Goal: Task Accomplishment & Management: Manage account settings

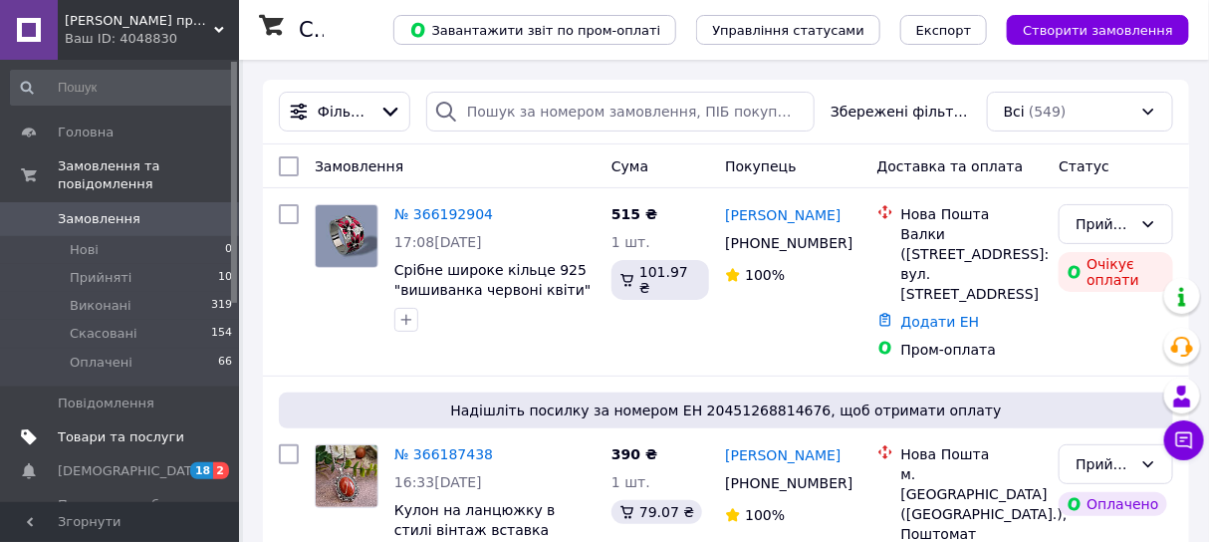
click at [100, 428] on span "Товари та послуги" at bounding box center [121, 437] width 126 height 18
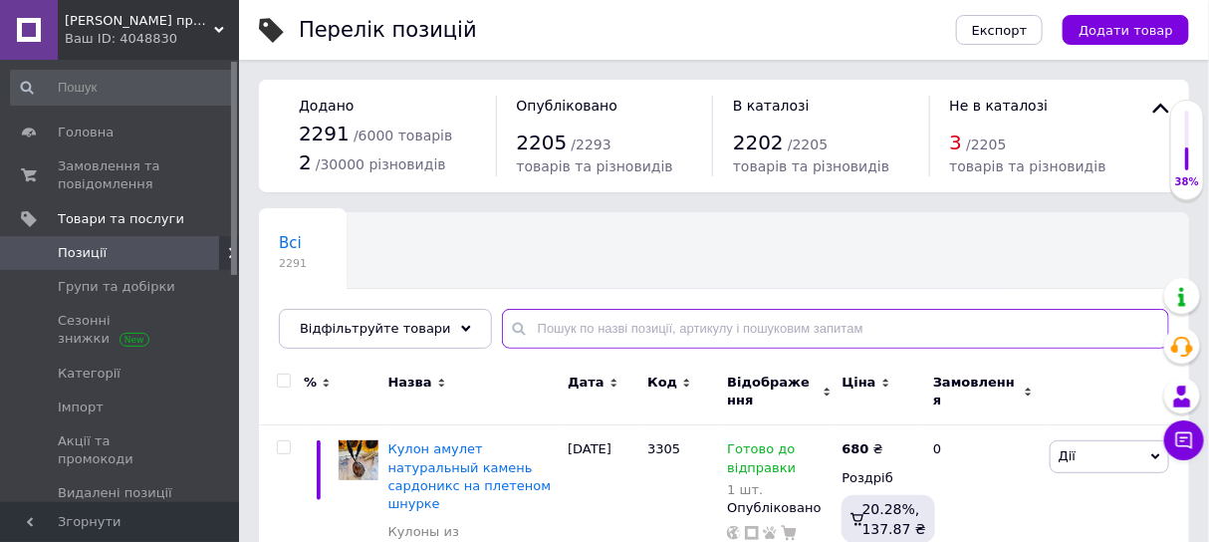
paste input "овальний кулон в стилі вінтаж натуральний камінь чорний агат з трояндами"
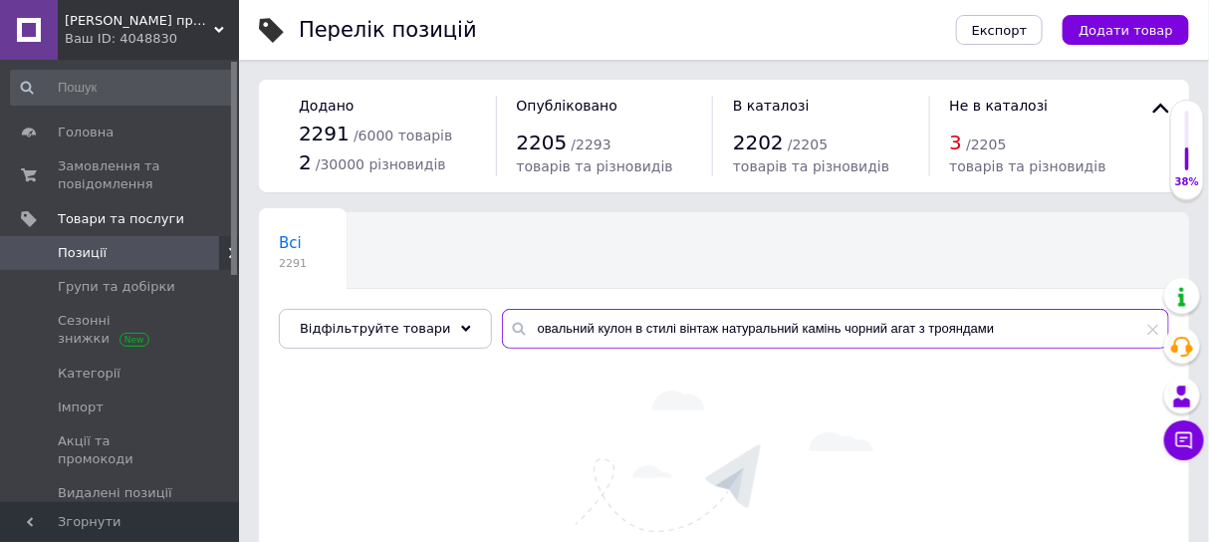
drag, startPoint x: 697, startPoint y: 326, endPoint x: 1226, endPoint y: 360, distance: 529.9
click at [1209, 360] on html "Магазин прикрас "Злата" Ваш ID: 4048830 Сайт Магазин прикрас "Злата" Кабінет по…" at bounding box center [604, 338] width 1209 height 676
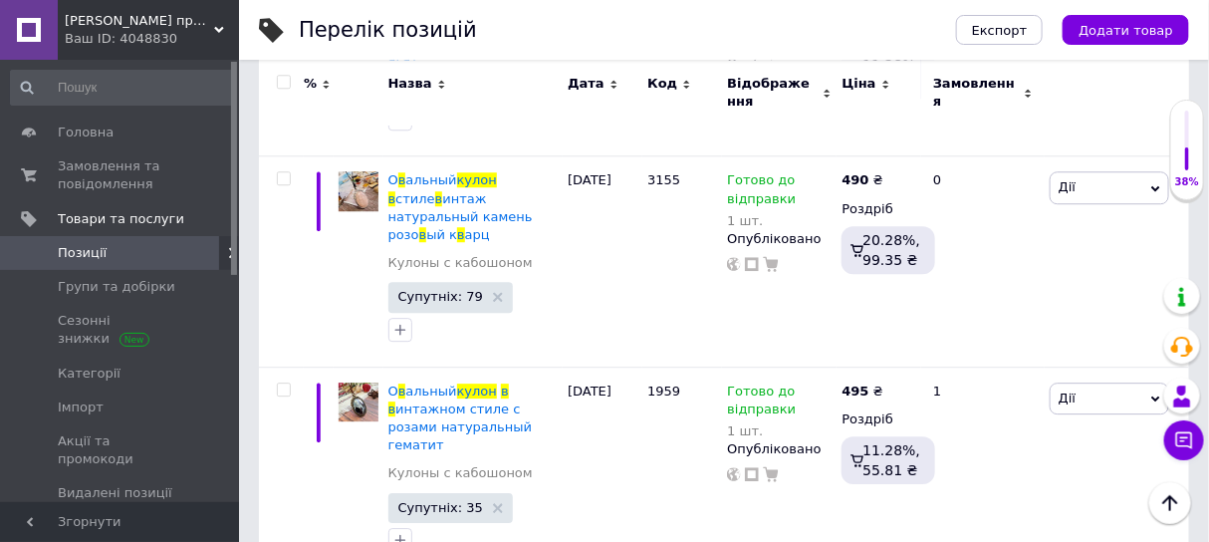
scroll to position [1867, 0]
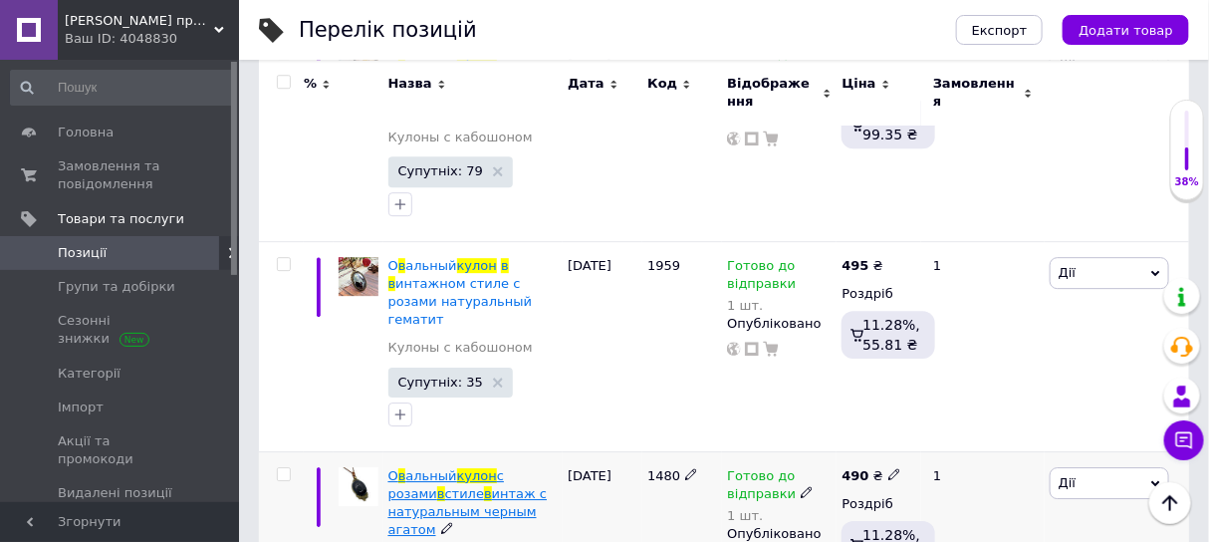
type input "овальний кулон в стилі вінтаж"
click at [472, 468] on span "кулон" at bounding box center [477, 475] width 40 height 15
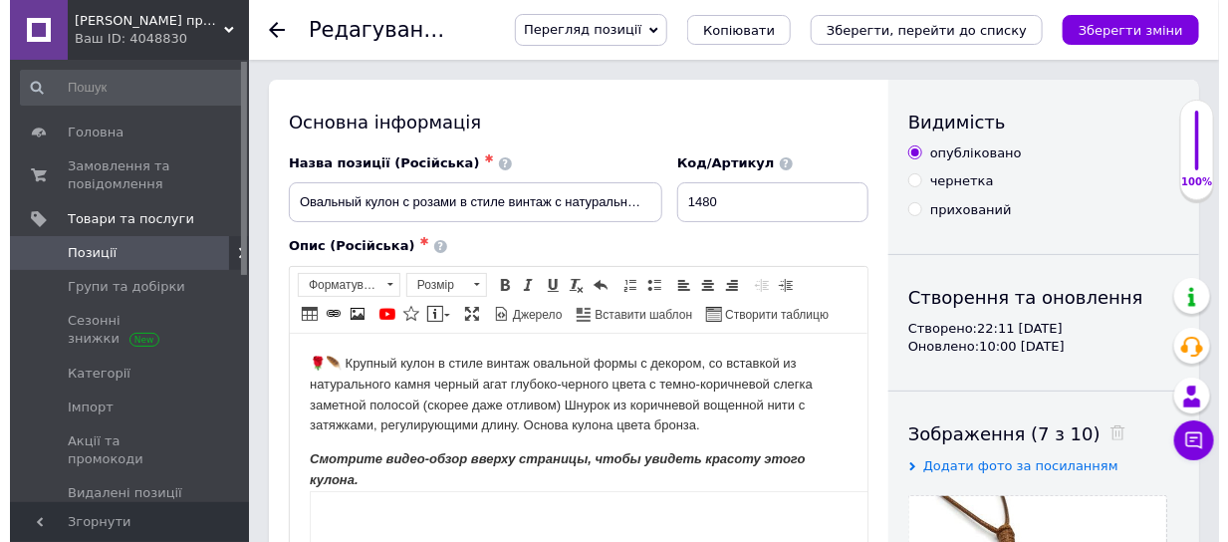
scroll to position [249, 0]
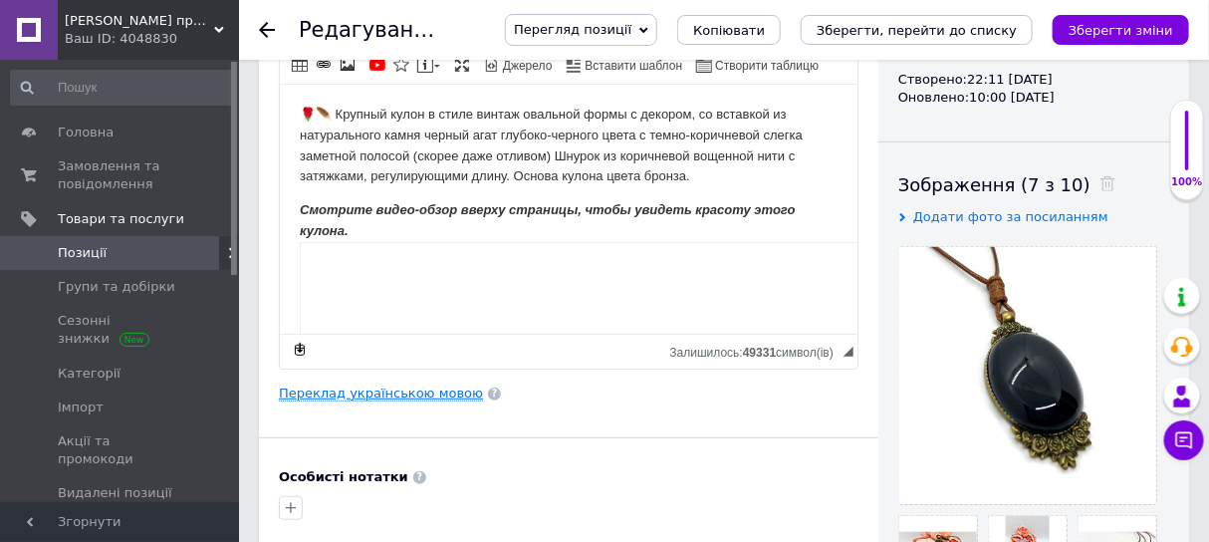
click at [369, 401] on link "Переклад українською мовою" at bounding box center [381, 393] width 204 height 16
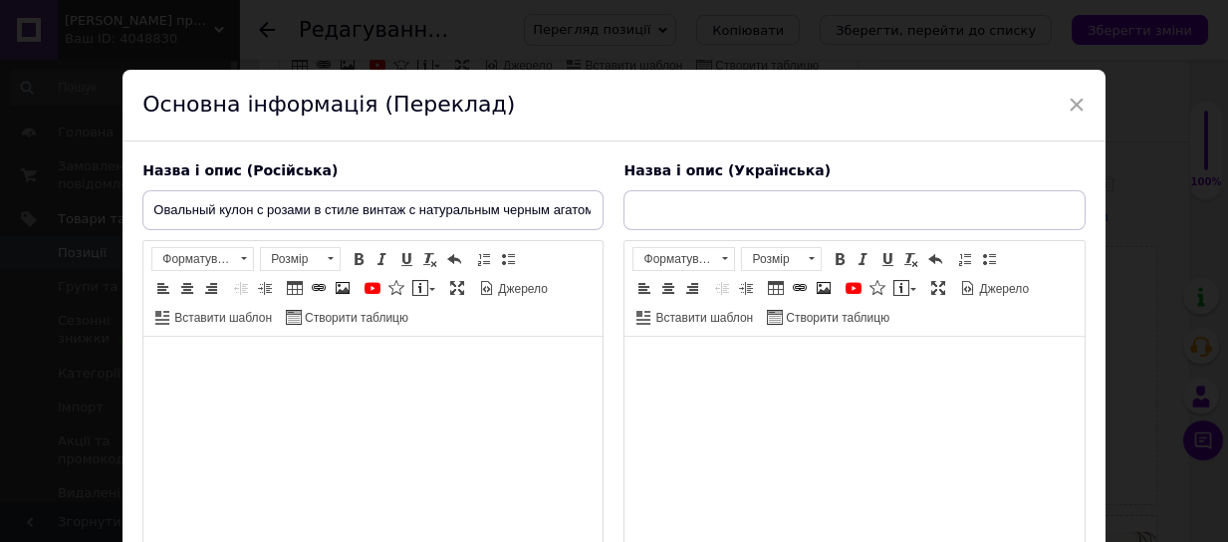
type input "Овальний кулон з трояндами в стилі вінтаж з натуральним чорним агатом"
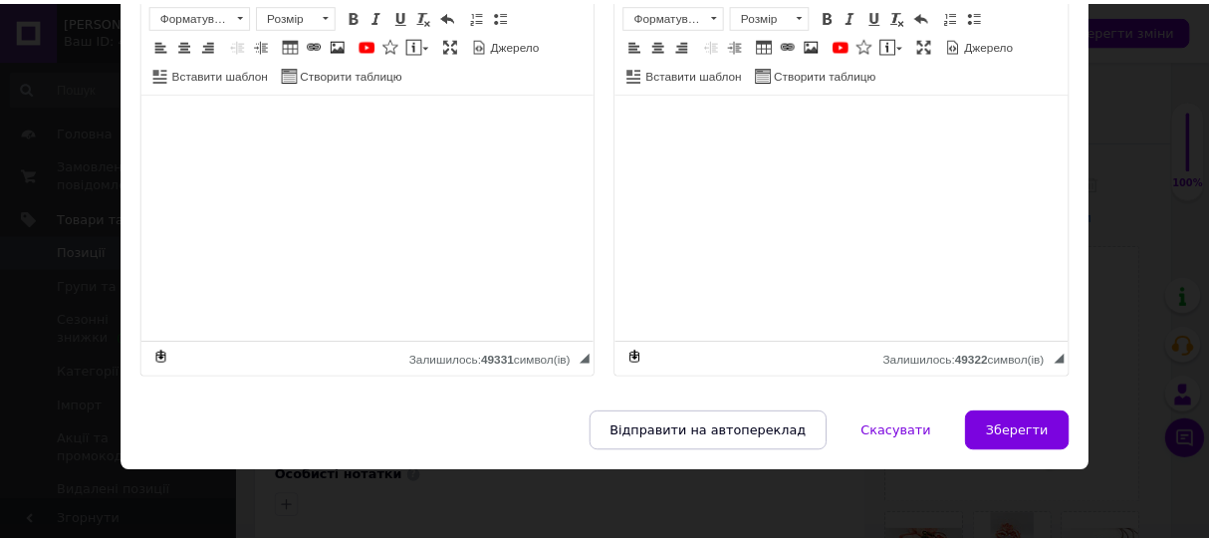
scroll to position [268, 0]
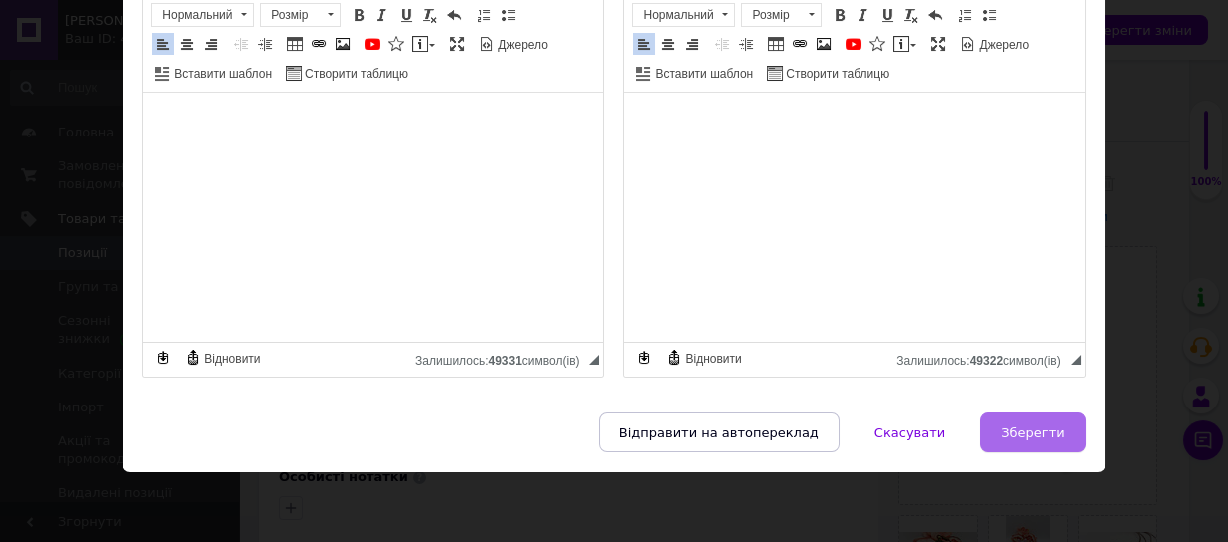
click at [1043, 425] on span "Зберегти" at bounding box center [1032, 432] width 63 height 15
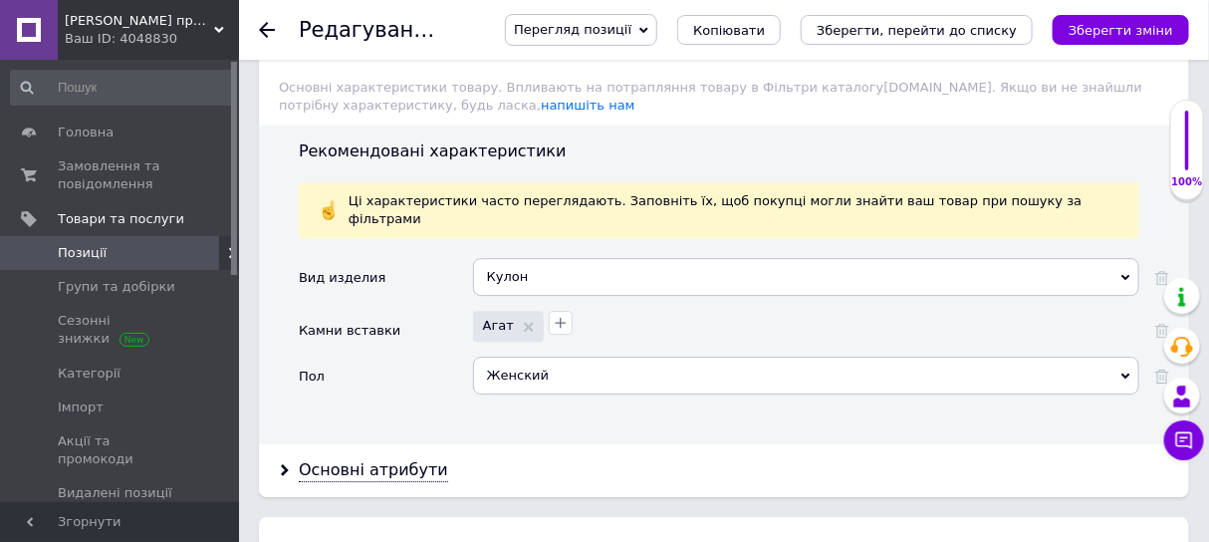
scroll to position [2115, 0]
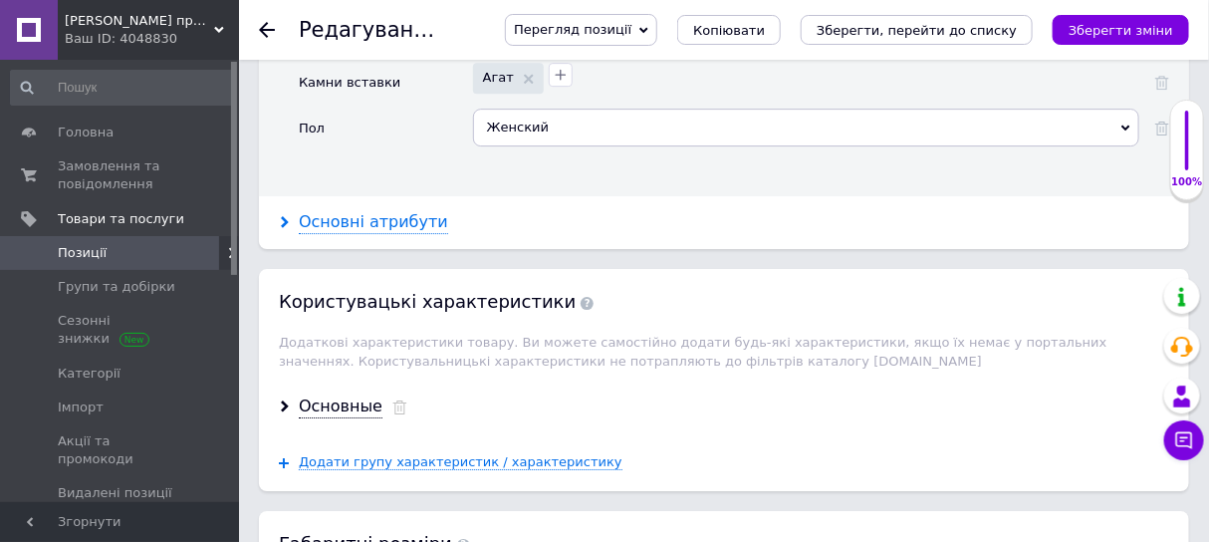
click at [344, 211] on div "Основні атрибути" at bounding box center [373, 222] width 149 height 23
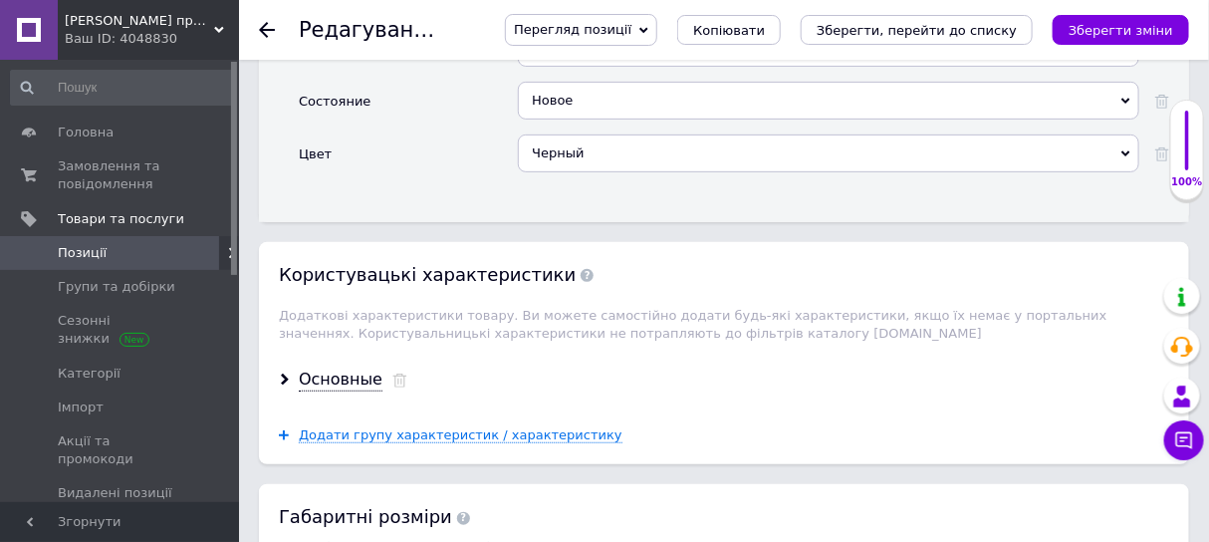
scroll to position [2987, 0]
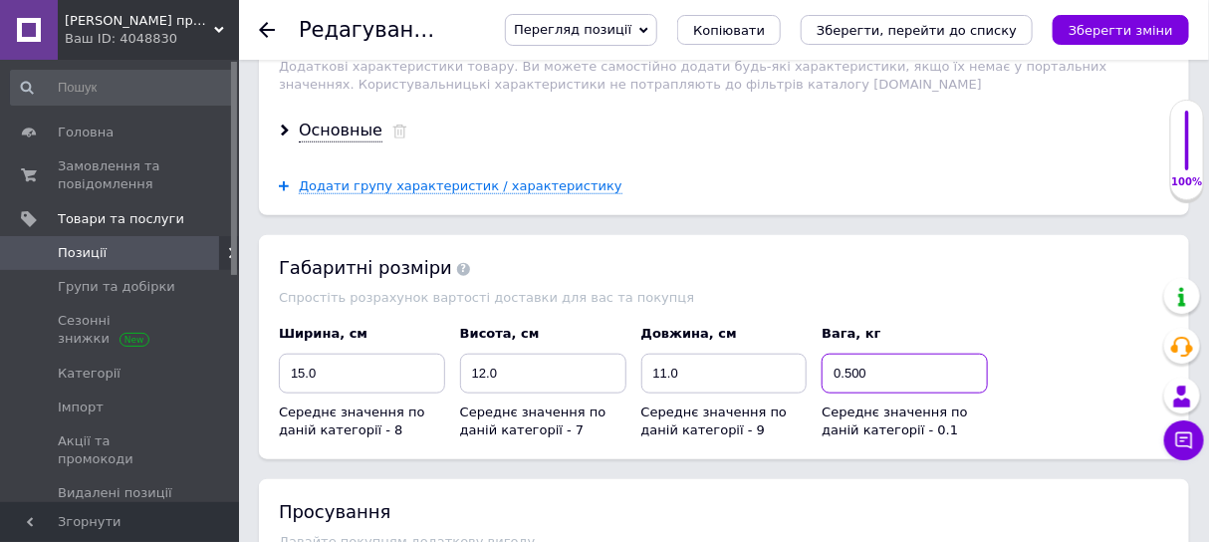
drag, startPoint x: 887, startPoint y: 321, endPoint x: 752, endPoint y: 320, distance: 135.4
click at [752, 320] on div "Ширина, см 15.0 Середнє значення по даній категорії - 8 Висота, см 12.0 Середнє…" at bounding box center [724, 382] width 905 height 129
type input "0.1"
drag, startPoint x: 699, startPoint y: 329, endPoint x: 554, endPoint y: 300, distance: 148.2
click at [554, 318] on div "Ширина, см 15.0 Середнє значення по даній категорії - 8 Висота, см 12.0 Середнє…" at bounding box center [724, 382] width 905 height 129
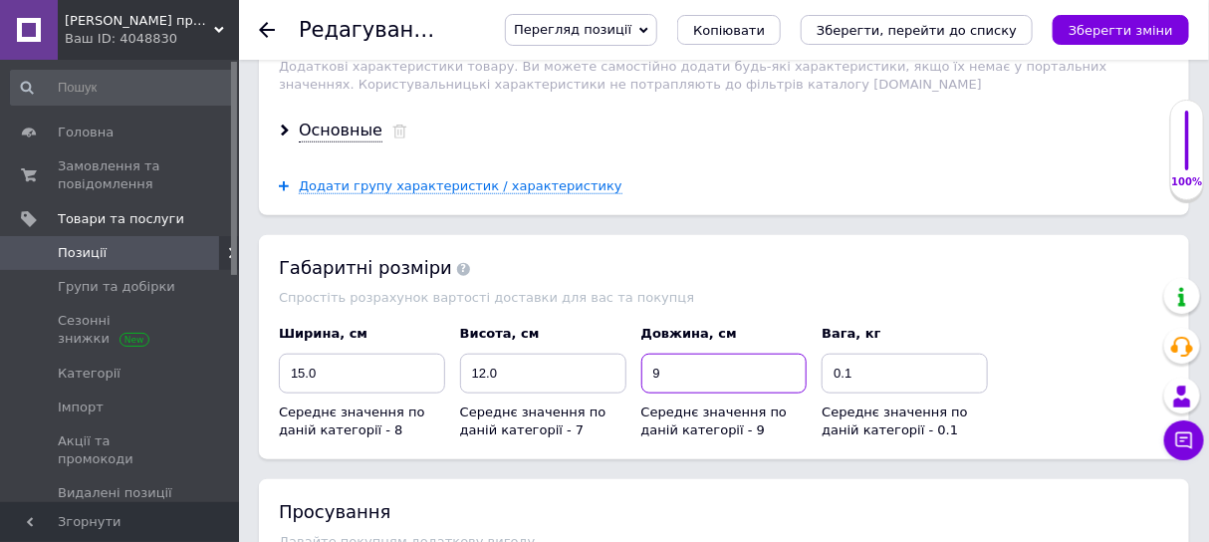
type input "9"
drag, startPoint x: 503, startPoint y: 323, endPoint x: 390, endPoint y: 320, distance: 112.6
click at [390, 320] on div "Ширина, см 15.0 Середнє значення по даній категорії - 8 Висота, см 12.0 Середнє…" at bounding box center [724, 382] width 905 height 129
type input "7"
drag, startPoint x: 318, startPoint y: 323, endPoint x: 241, endPoint y: 323, distance: 76.7
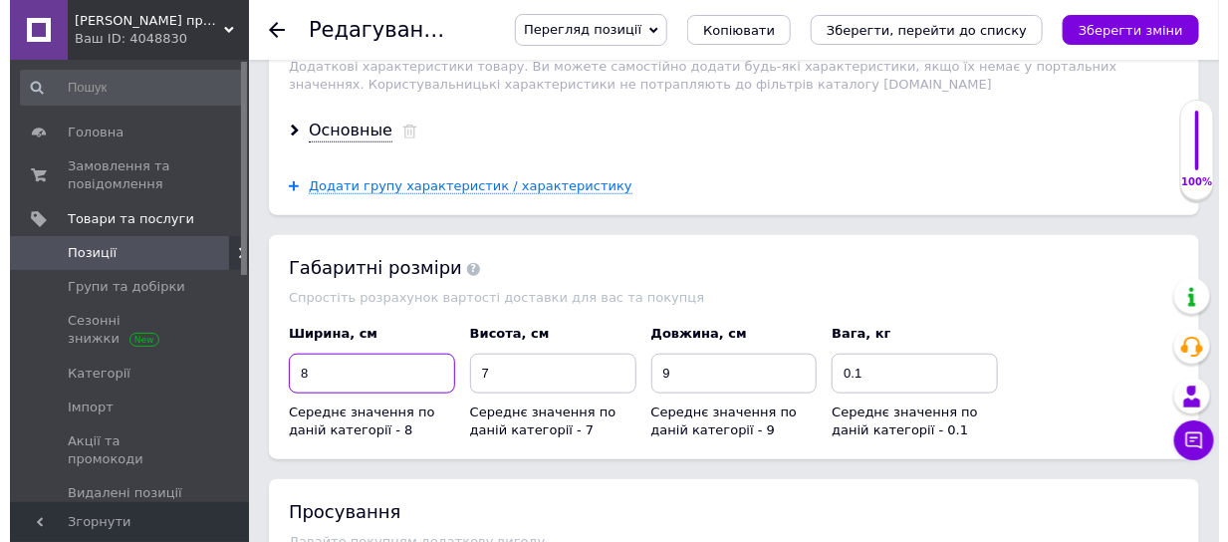
scroll to position [3235, 0]
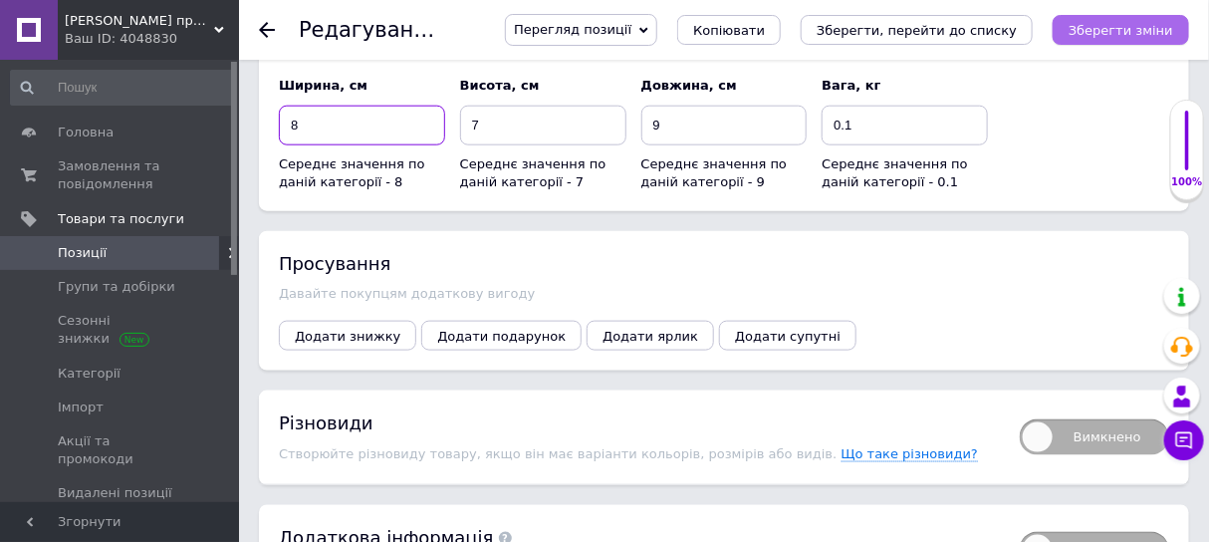
type input "8"
click at [1102, 27] on icon "Зберегти зміни" at bounding box center [1121, 30] width 105 height 15
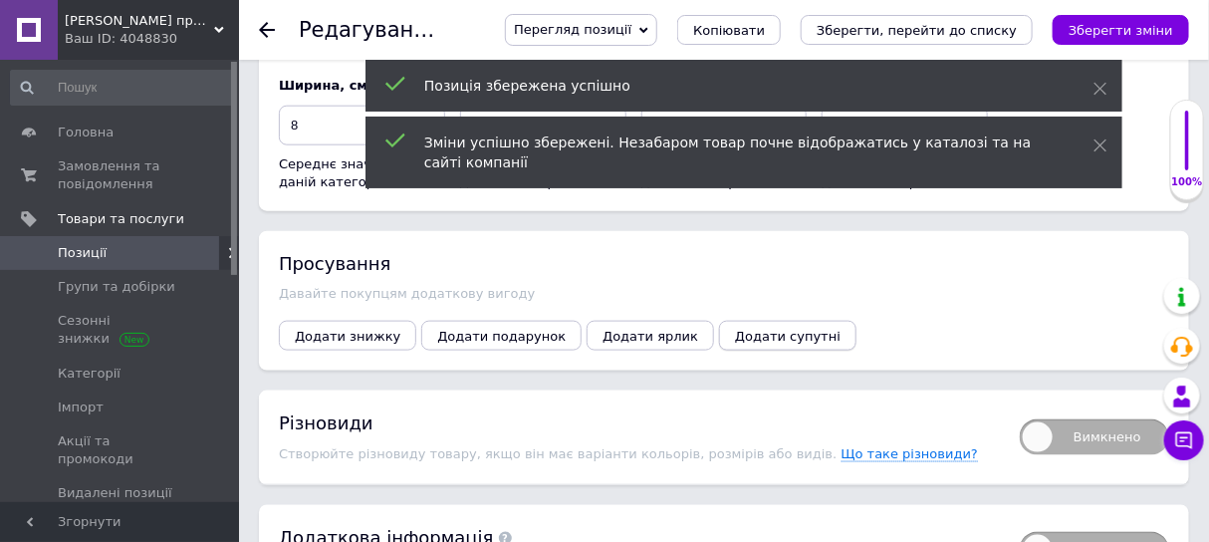
click at [735, 329] on span "Додати супутні" at bounding box center [788, 336] width 106 height 15
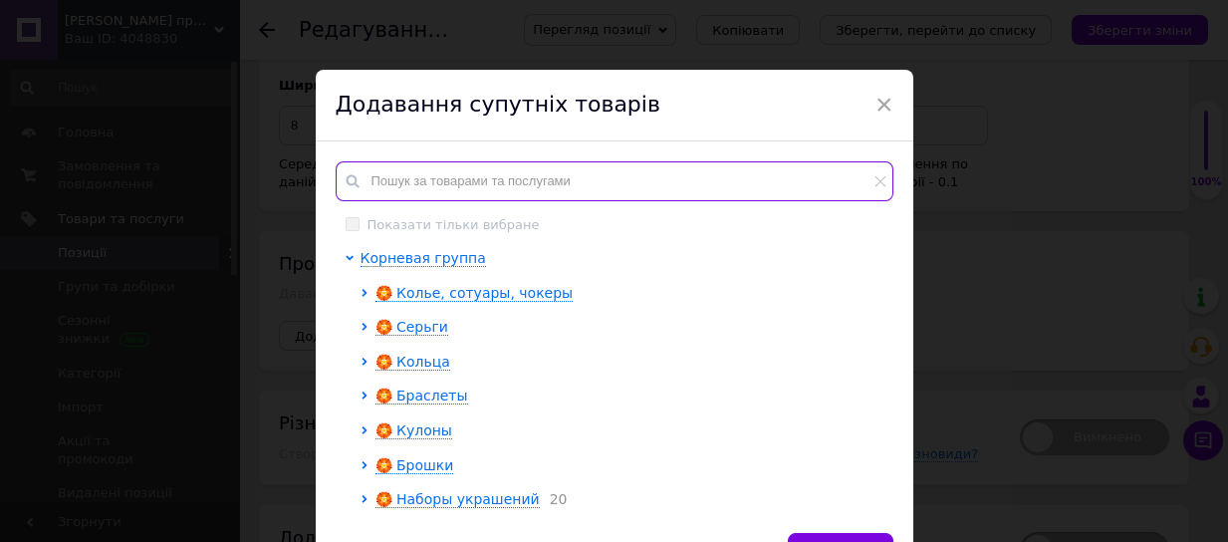
paste input "овальний кулон в стилі вінтаж натуральний камінь чорний агат з трояндами"
type input "овальний кулон в стилі вінтаж натуральний камінь чорний агат з трояндами"
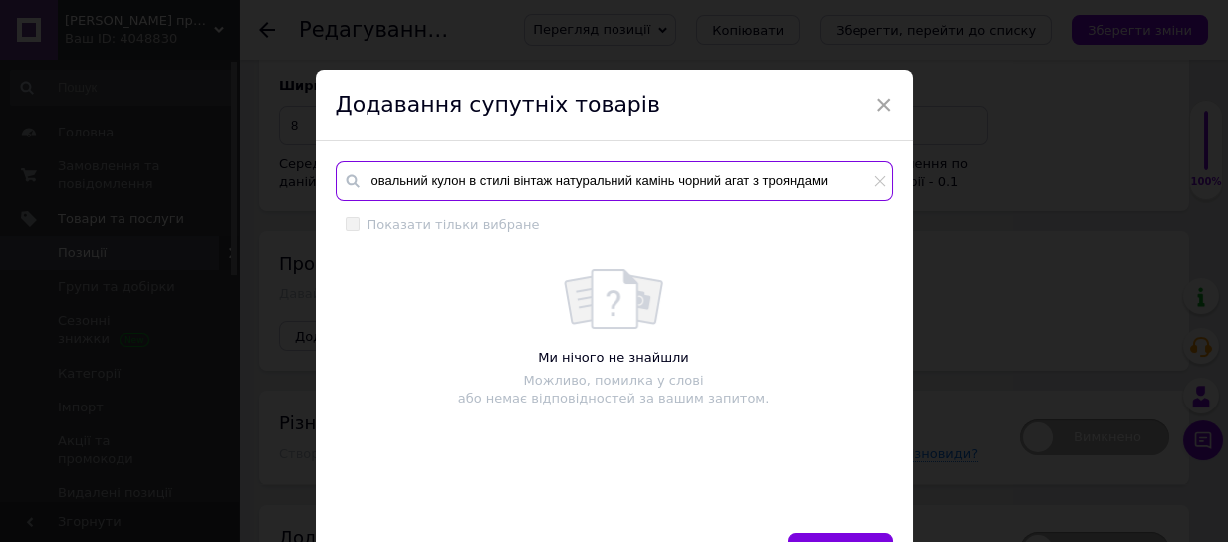
drag, startPoint x: 678, startPoint y: 180, endPoint x: 950, endPoint y: 166, distance: 272.2
click at [950, 166] on div "× Додавання супутніх товарів овальний кулон в стилі вінтаж натуральний камінь ч…" at bounding box center [614, 271] width 1228 height 542
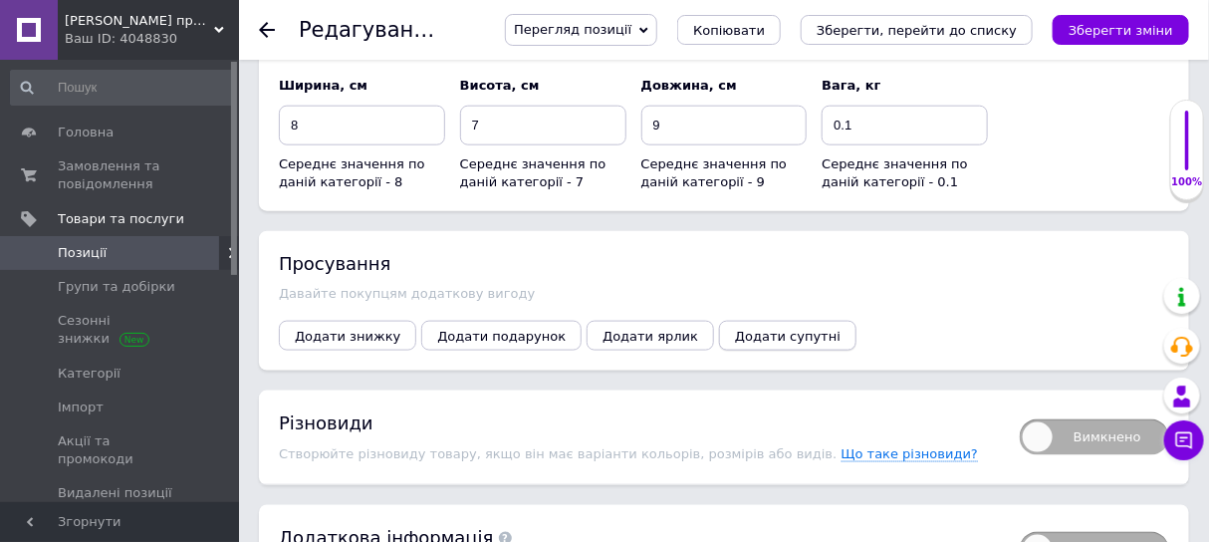
click at [735, 329] on span "Додати супутні" at bounding box center [788, 336] width 106 height 15
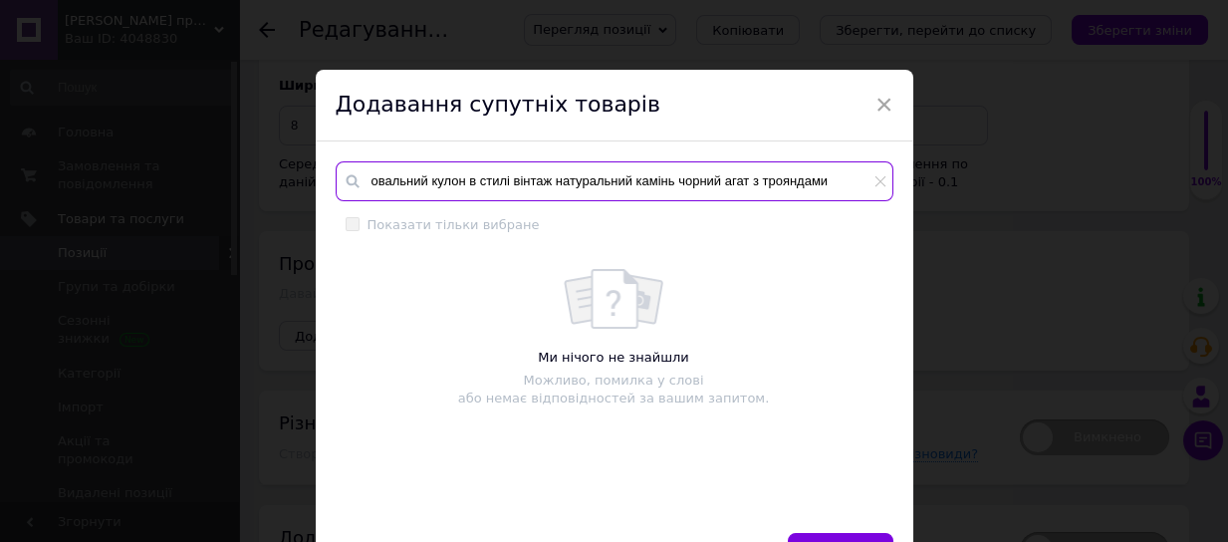
drag, startPoint x: 673, startPoint y: 177, endPoint x: 892, endPoint y: 176, distance: 219.1
click at [892, 176] on div "овальний кулон в стилі вінтаж натуральний камінь чорний агат з трояндами Показа…" at bounding box center [614, 336] width 597 height 391
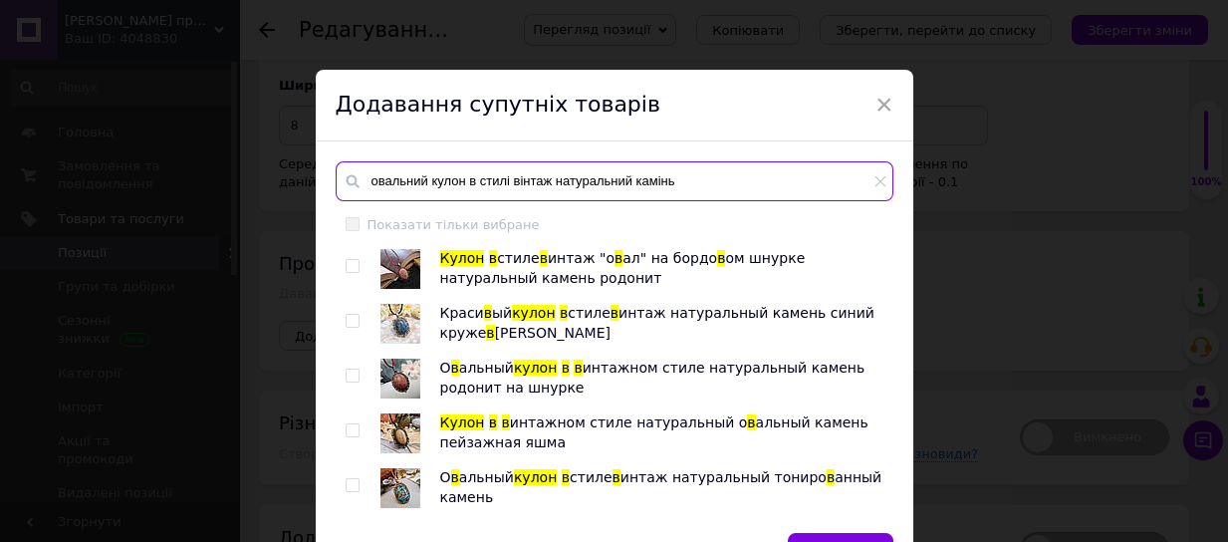
type input "овальний кулон в стилі вінтаж натуральний камінь"
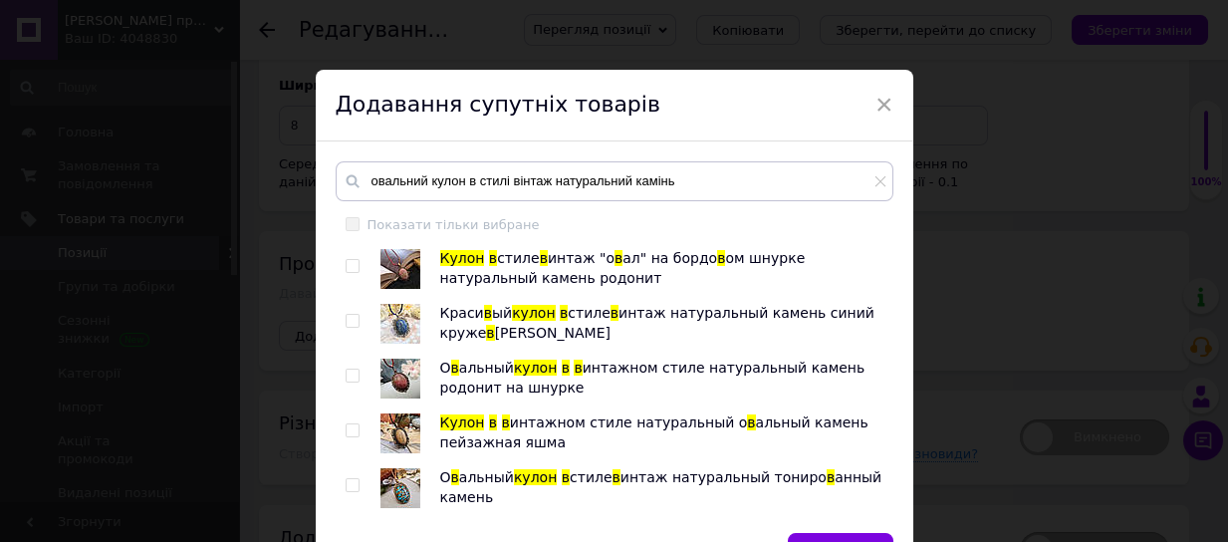
click at [346, 267] on input "checkbox" at bounding box center [352, 266] width 13 height 13
checkbox input "true"
click at [356, 322] on span at bounding box center [353, 321] width 14 height 14
click at [356, 322] on input "checkbox" at bounding box center [352, 321] width 13 height 13
checkbox input "true"
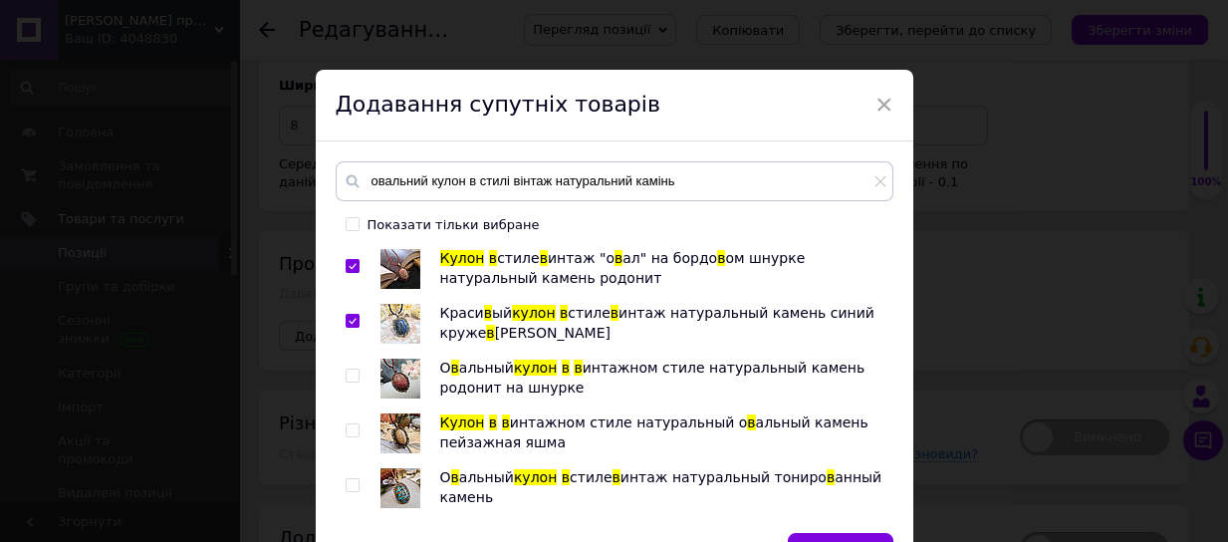
click at [353, 371] on input "checkbox" at bounding box center [352, 375] width 13 height 13
checkbox input "true"
click at [347, 427] on input "checkbox" at bounding box center [352, 430] width 13 height 13
checkbox input "true"
click at [347, 488] on input "checkbox" at bounding box center [352, 485] width 13 height 13
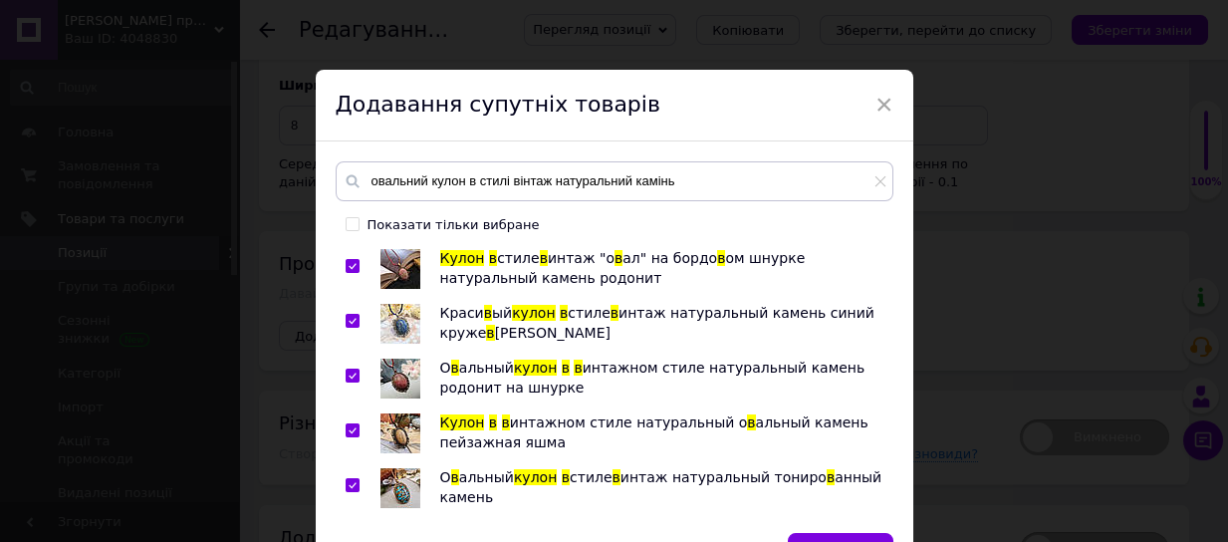
checkbox input "true"
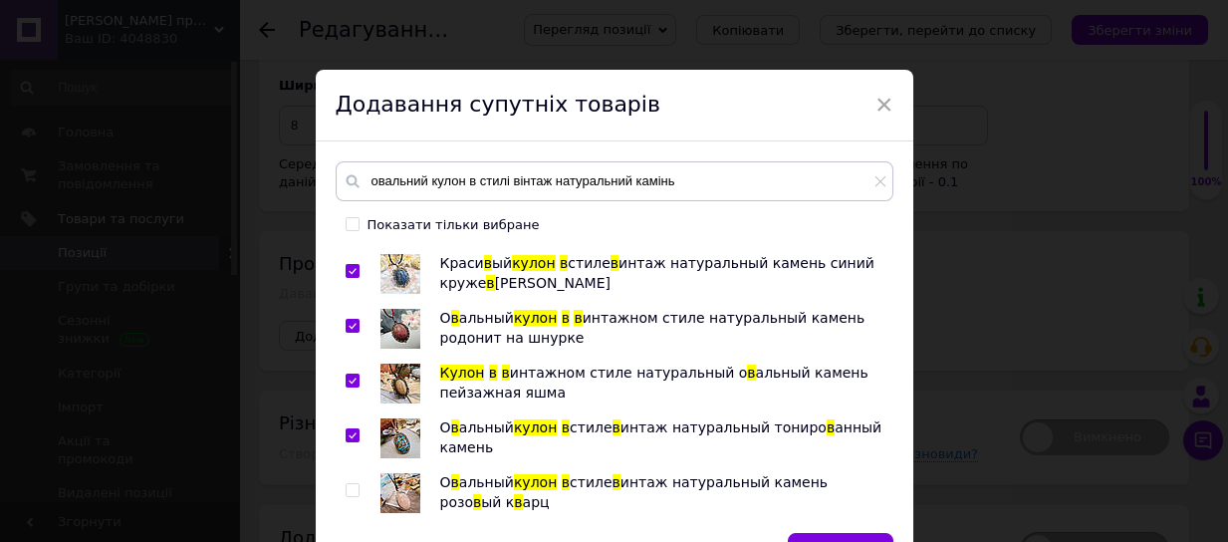
click at [353, 490] on input "checkbox" at bounding box center [352, 490] width 13 height 13
checkbox input "true"
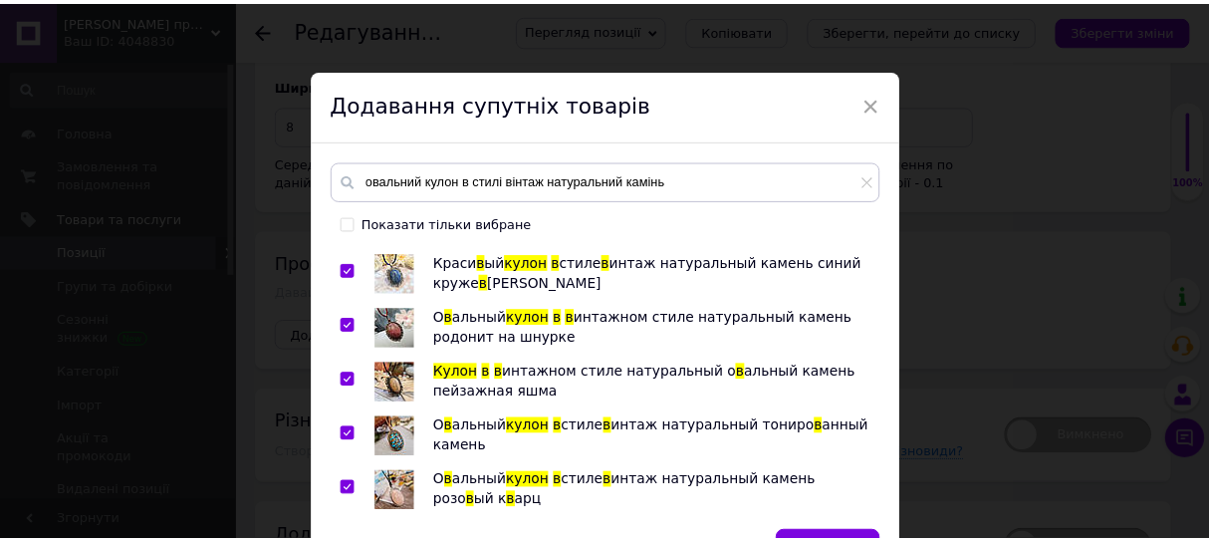
scroll to position [119, 0]
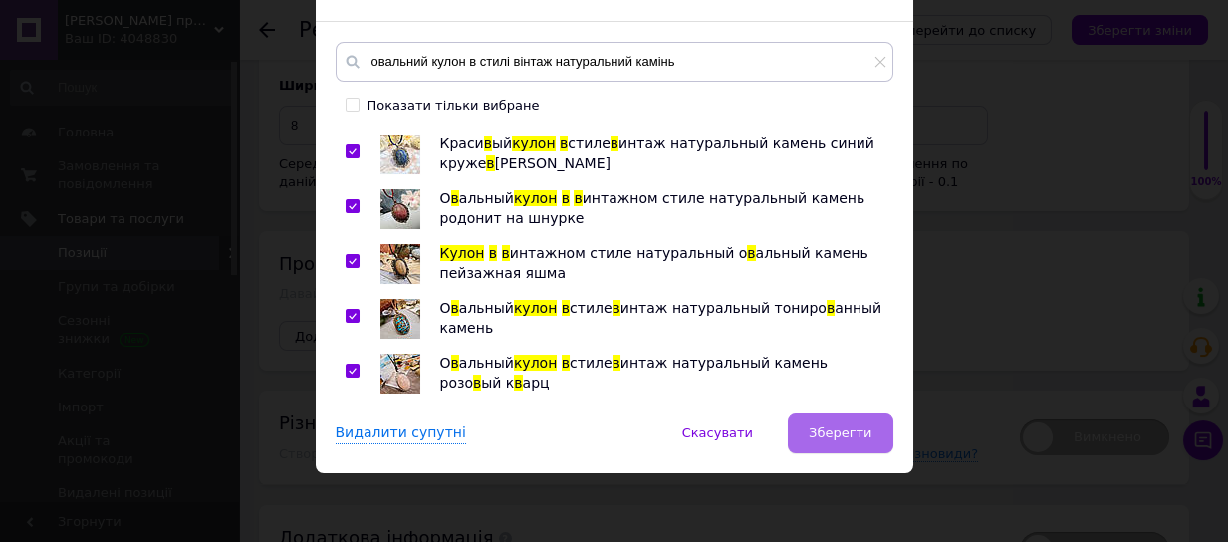
click at [832, 435] on span "Зберегти" at bounding box center [840, 432] width 63 height 15
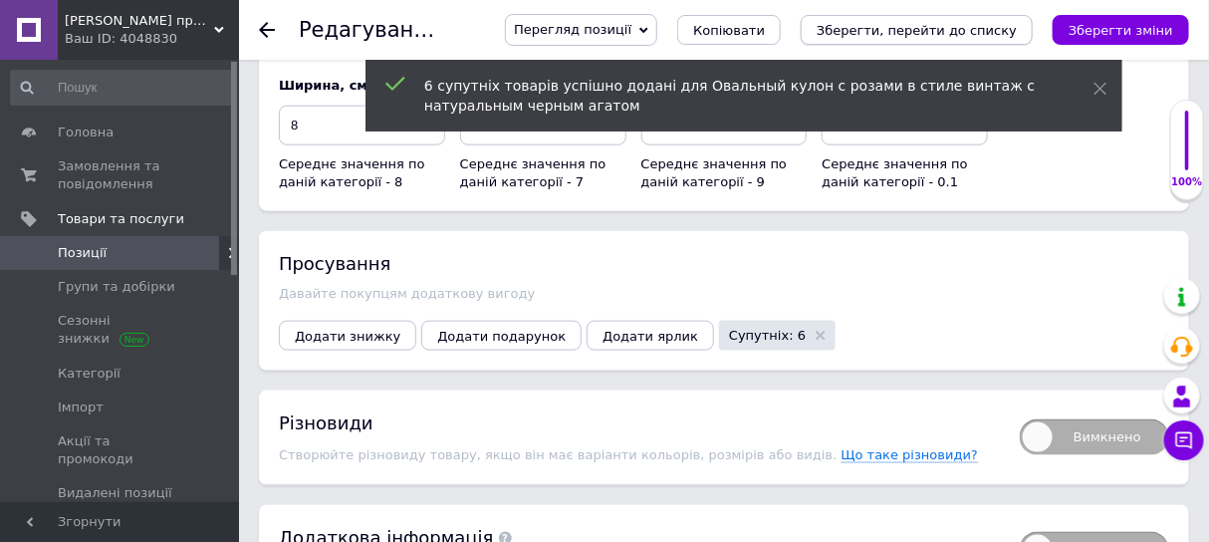
click at [904, 23] on icon "Зберегти, перейти до списку" at bounding box center [917, 30] width 200 height 15
